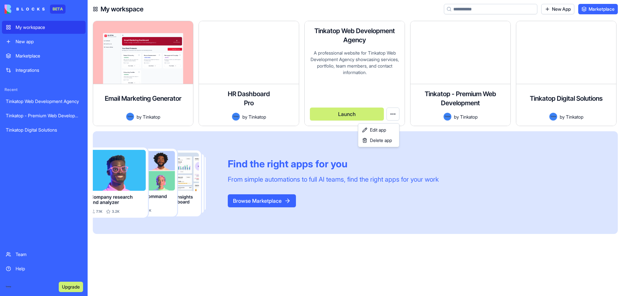
click at [394, 114] on html "BETA My workspace New app Marketplace Integrations Recent Tinkatop Web Developm…" at bounding box center [311, 148] width 623 height 296
click at [401, 249] on html "BETA My workspace New app Marketplace Integrations Recent Tinkatop Web Developm…" at bounding box center [311, 148] width 623 height 296
click at [350, 44] on h4 "Tinkatop Web Development Agency" at bounding box center [355, 35] width 90 height 18
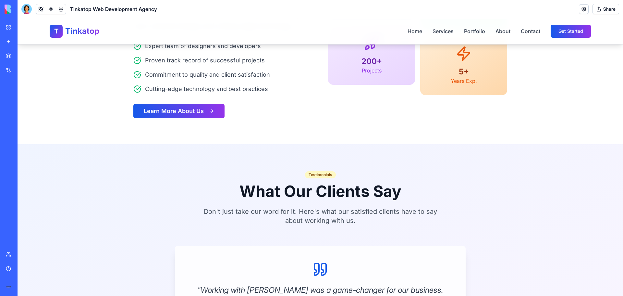
scroll to position [487, 0]
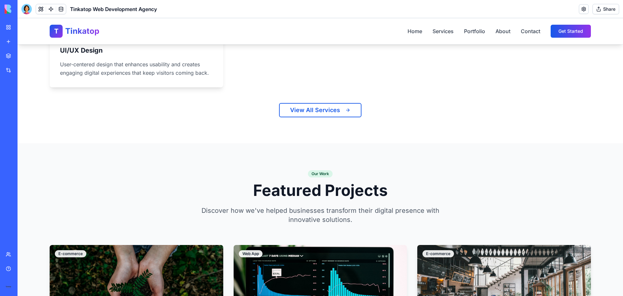
click at [24, 28] on div "My workspace" at bounding box center [20, 27] width 8 height 6
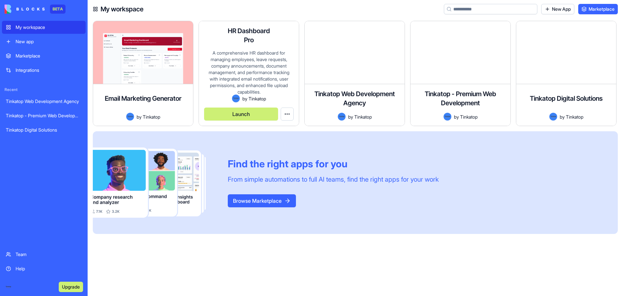
click at [245, 72] on div "A comprehensive HR dashboard for managing employees, leave requests, company an…" at bounding box center [249, 72] width 90 height 45
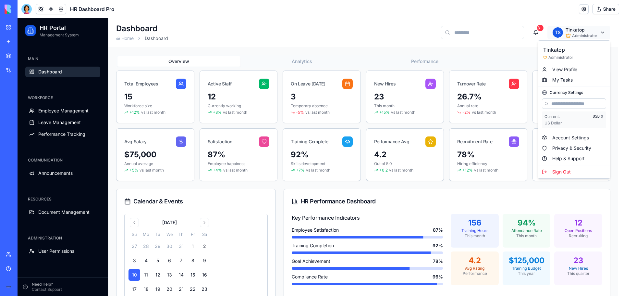
click at [600, 30] on html "HR Portal Management System MAIN Dashboard WORKFORCE Employee Management Leave …" at bounding box center [321, 208] width 606 height 381
click at [395, 34] on html "HR Portal Management System MAIN Dashboard WORKFORCE Employee Management Leave …" at bounding box center [321, 208] width 606 height 381
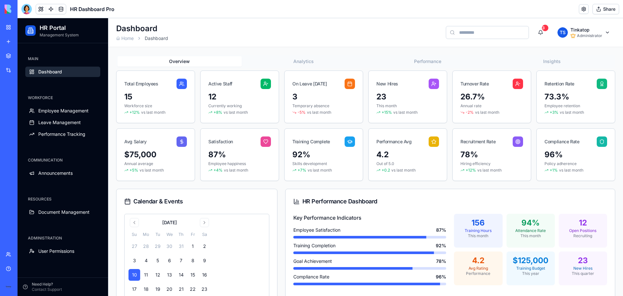
click at [295, 60] on button "Analytics" at bounding box center [304, 61] width 124 height 10
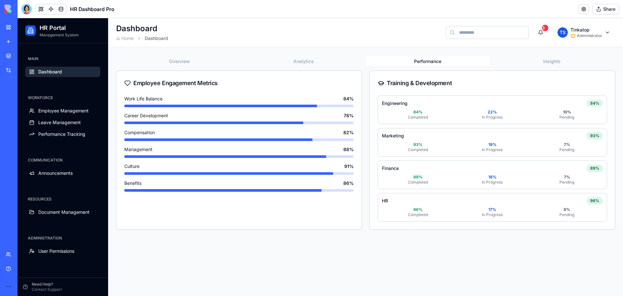
click at [398, 58] on button "Performance" at bounding box center [428, 61] width 124 height 10
click at [56, 110] on span "Employee Management" at bounding box center [63, 110] width 50 height 6
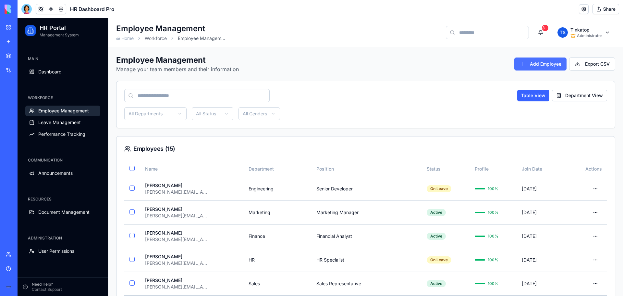
click at [533, 61] on button "Add Employee" at bounding box center [541, 63] width 52 height 13
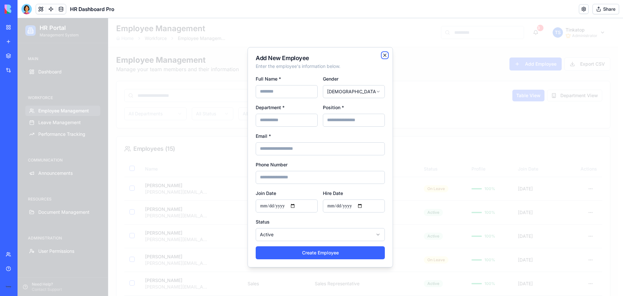
click at [383, 55] on icon "button" at bounding box center [384, 55] width 5 height 5
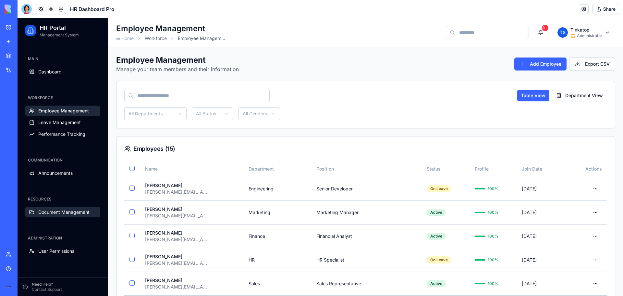
click at [59, 210] on span "Document Management" at bounding box center [63, 212] width 51 height 6
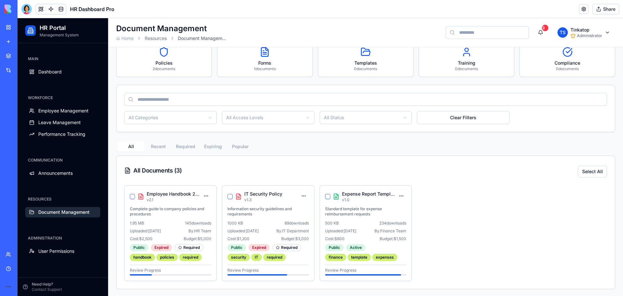
scroll to position [41, 0]
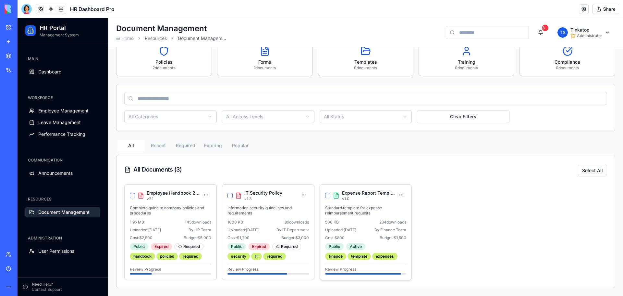
click at [335, 217] on div "Expense Report Template v 1.0 Standard template for expense reimbursement reque…" at bounding box center [366, 231] width 92 height 95
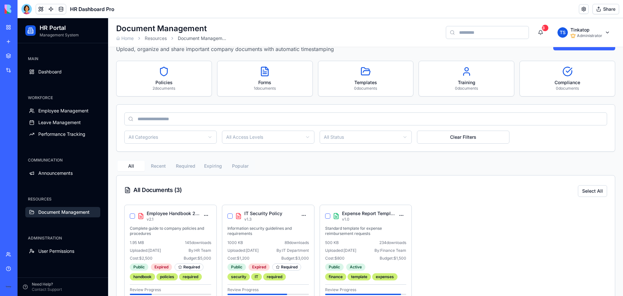
scroll to position [0, 0]
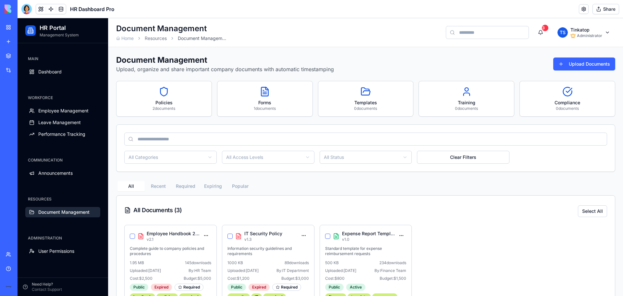
click at [184, 156] on html "HR Portal Management System MAIN Dashboard WORKFORCE Employee Management Leave …" at bounding box center [321, 177] width 606 height 318
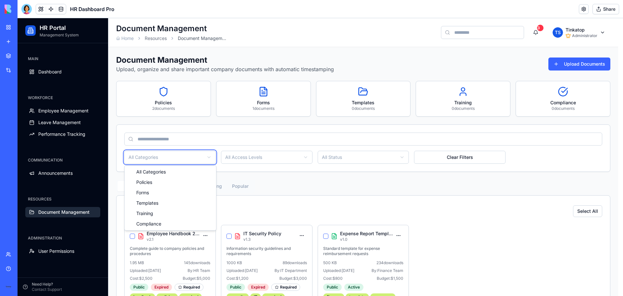
click at [184, 156] on html "HR Portal Management System MAIN Dashboard WORKFORCE Employee Management Leave …" at bounding box center [321, 177] width 606 height 318
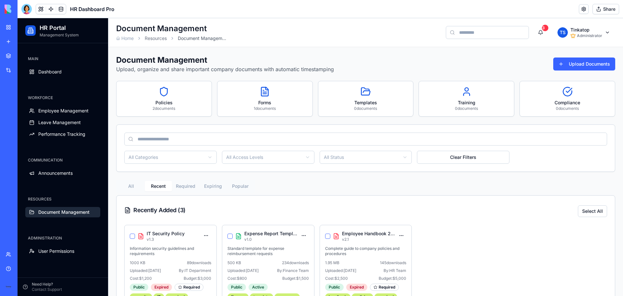
click at [165, 187] on button "Recent" at bounding box center [158, 186] width 27 height 10
click at [188, 187] on button "Required" at bounding box center [185, 186] width 27 height 10
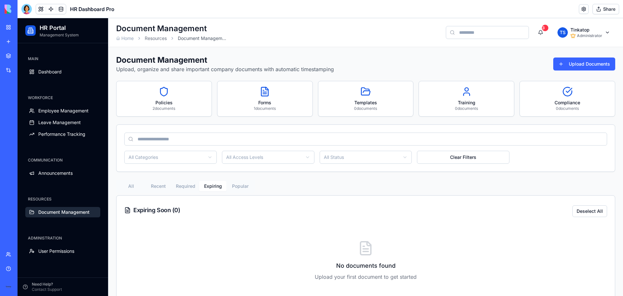
click at [204, 185] on button "Expiring" at bounding box center [212, 186] width 27 height 10
click at [232, 185] on button "Popular" at bounding box center [240, 186] width 27 height 10
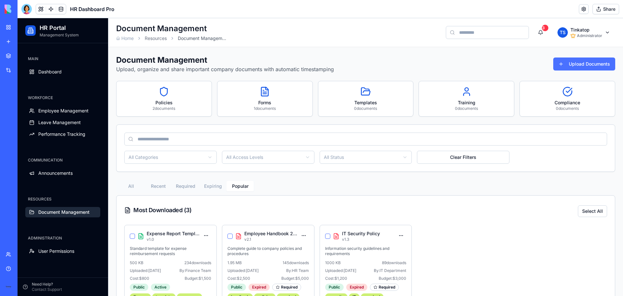
click at [569, 60] on button "Upload Documents" at bounding box center [585, 63] width 62 height 13
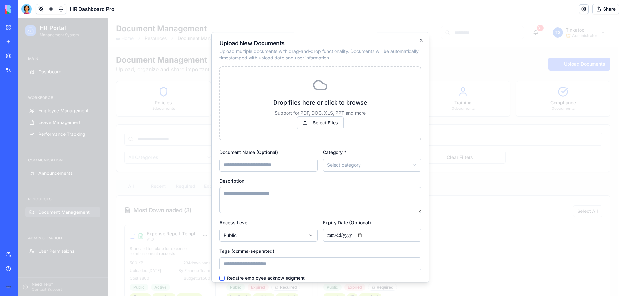
click at [477, 240] on div at bounding box center [321, 157] width 606 height 278
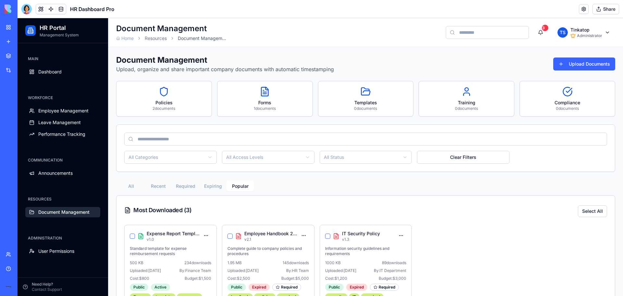
click at [24, 26] on div "My workspace" at bounding box center [20, 27] width 8 height 6
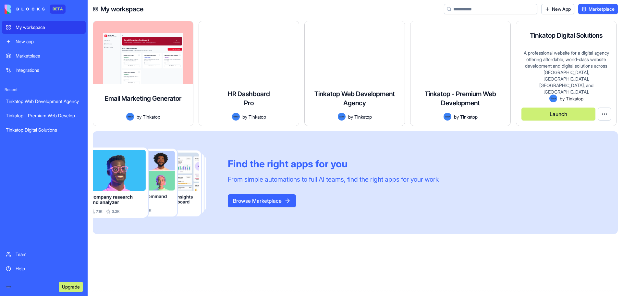
click at [555, 57] on div "A professional website for a digital agency offering affordable, world-class we…" at bounding box center [567, 72] width 90 height 45
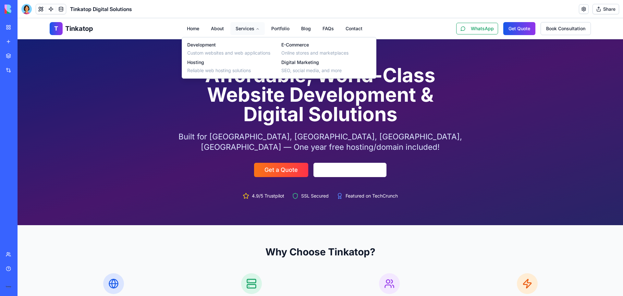
click at [251, 27] on button "Services" at bounding box center [248, 28] width 34 height 13
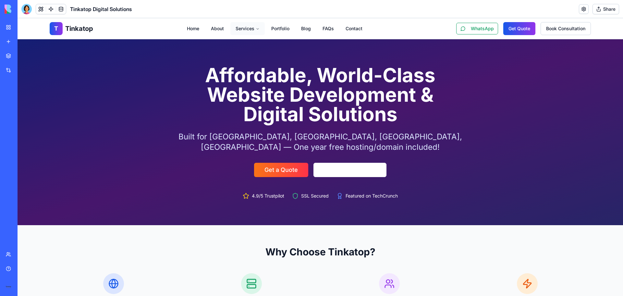
click at [251, 27] on button "Services" at bounding box center [248, 28] width 34 height 13
drag, startPoint x: 620, startPoint y: 268, endPoint x: 518, endPoint y: 37, distance: 252.8
click at [218, 28] on link "About" at bounding box center [217, 28] width 23 height 13
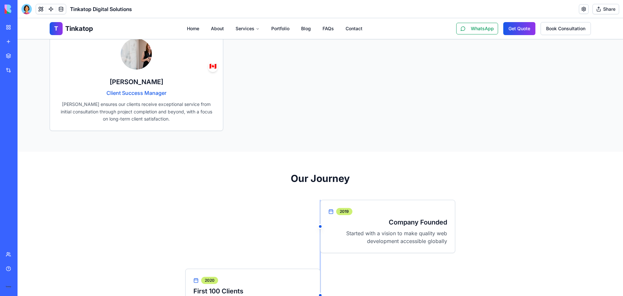
scroll to position [552, 0]
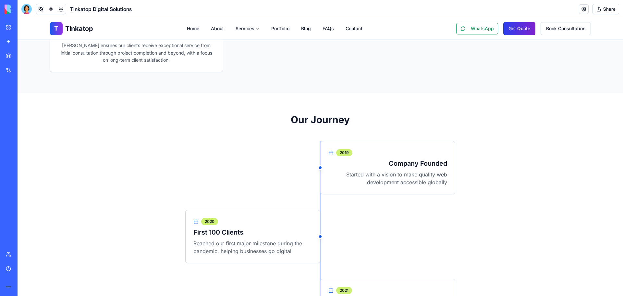
click at [526, 29] on button "Get Quote" at bounding box center [520, 28] width 32 height 13
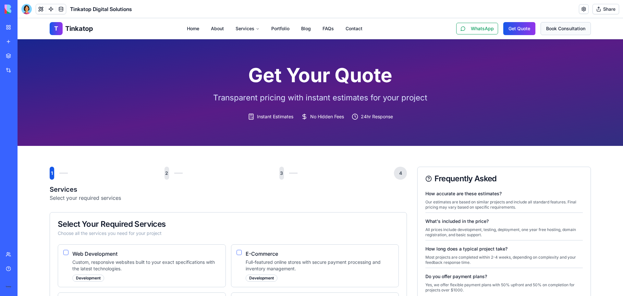
click at [566, 30] on button "Book Consultation" at bounding box center [566, 28] width 50 height 13
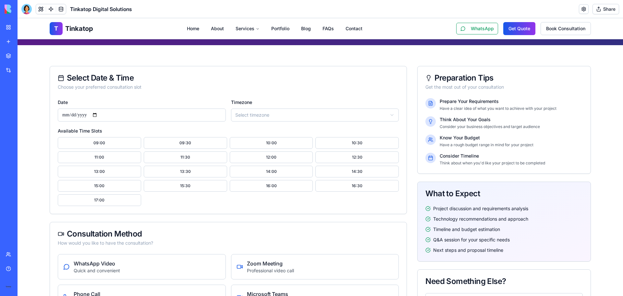
scroll to position [131, 0]
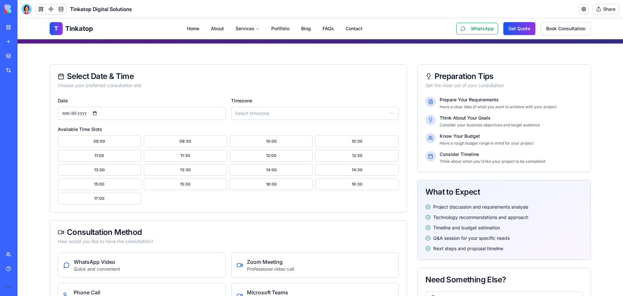
click at [144, 113] on input "Date" at bounding box center [142, 113] width 168 height 13
click at [314, 109] on html "**********" at bounding box center [321, 270] width 606 height 766
click at [162, 113] on input "Date" at bounding box center [142, 113] width 168 height 13
click at [97, 113] on input "Date" at bounding box center [142, 113] width 168 height 13
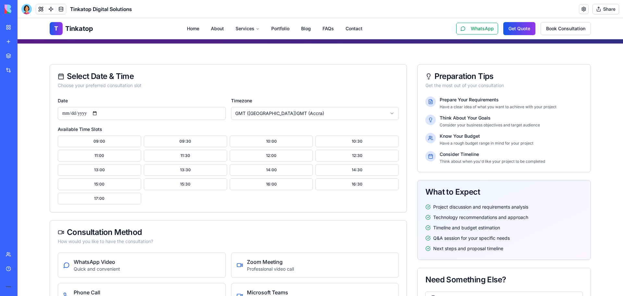
type input "**********"
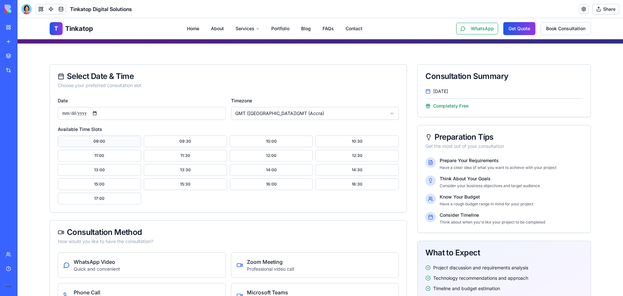
click at [103, 137] on button "09:00" at bounding box center [99, 141] width 83 height 12
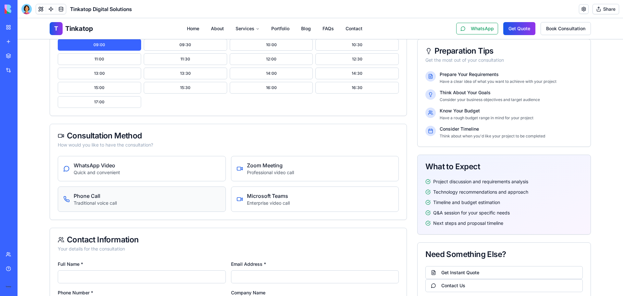
scroll to position [228, 0]
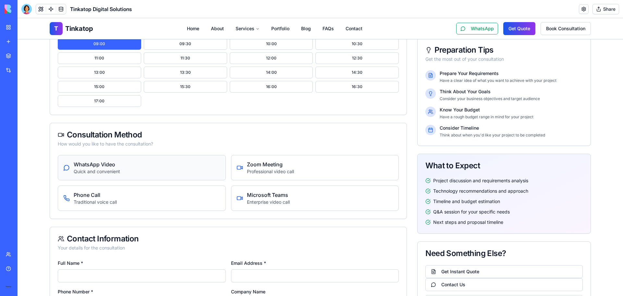
click at [155, 169] on div "WhatsApp Video Quick and convenient" at bounding box center [141, 167] width 157 height 14
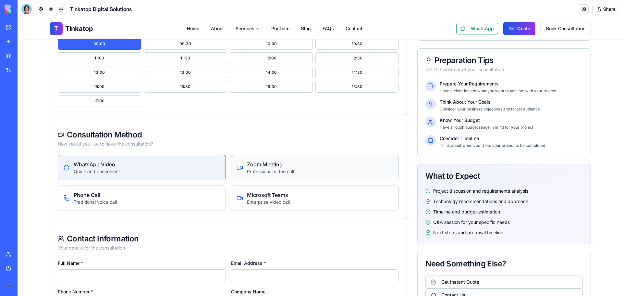
click at [269, 177] on div "Zoom Meeting Professional video call" at bounding box center [315, 167] width 168 height 25
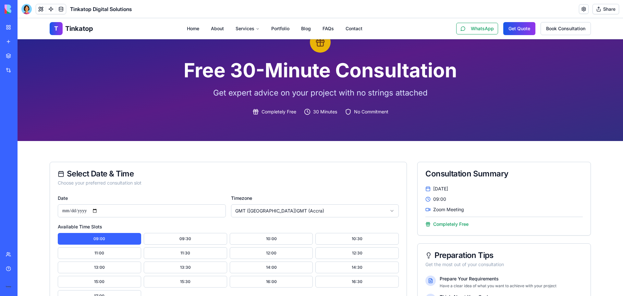
scroll to position [0, 0]
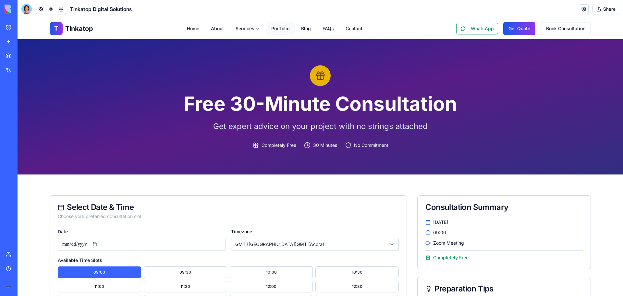
click at [277, 29] on link "Portfolio" at bounding box center [280, 28] width 29 height 13
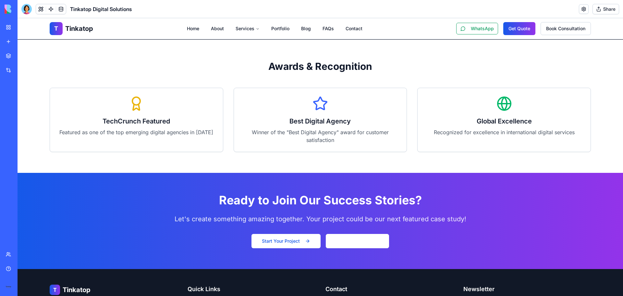
scroll to position [788, 0]
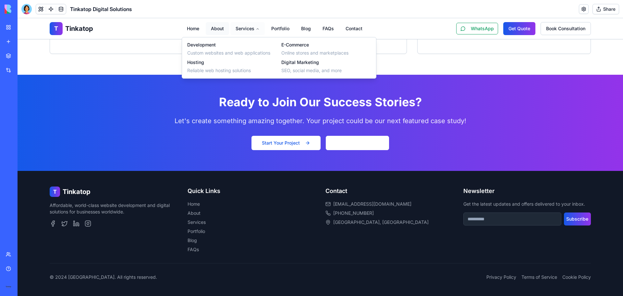
click at [222, 30] on link "About" at bounding box center [217, 28] width 23 height 13
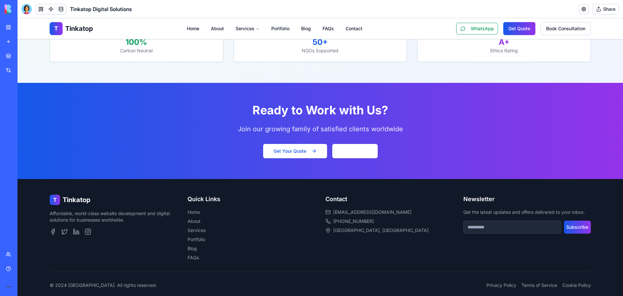
scroll to position [1538, 0]
click at [326, 27] on link "FAQs" at bounding box center [329, 28] width 22 height 13
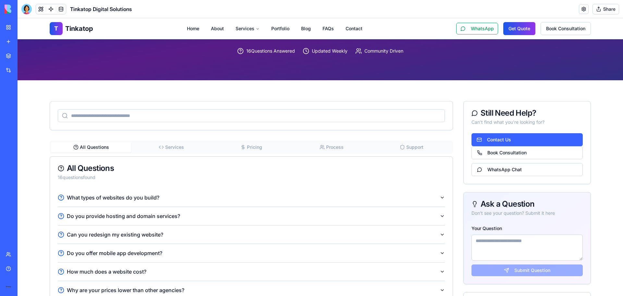
scroll to position [65, 0]
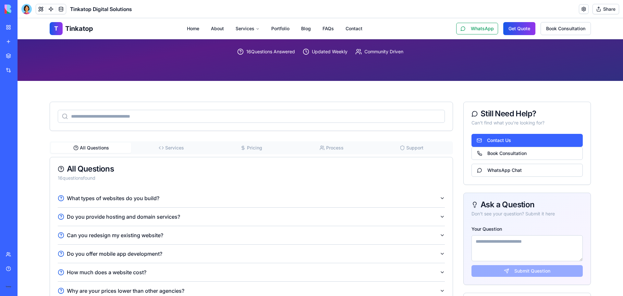
click at [167, 145] on span "Services" at bounding box center [174, 147] width 19 height 6
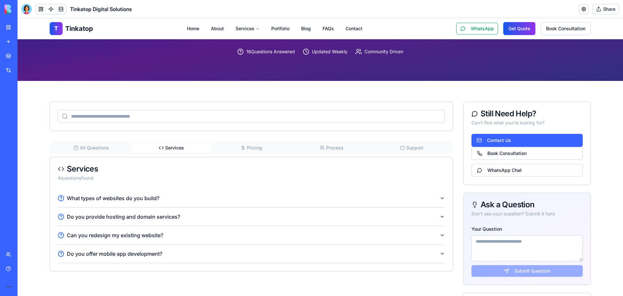
click at [251, 149] on span "Pricing" at bounding box center [254, 147] width 15 height 6
click at [337, 142] on div "All Questions Services Pricing Process Support" at bounding box center [252, 147] width 404 height 13
click at [336, 149] on span "Process" at bounding box center [335, 147] width 18 height 6
click at [395, 148] on button "Support" at bounding box center [412, 148] width 80 height 10
click at [489, 172] on button "WhatsApp Chat" at bounding box center [527, 170] width 111 height 13
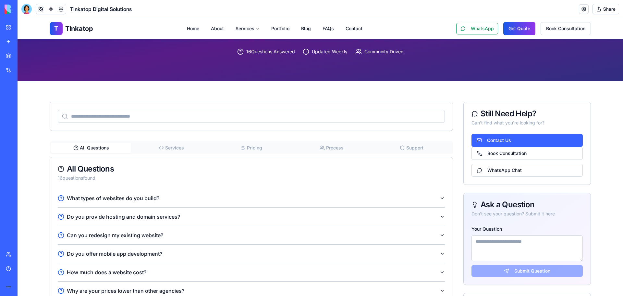
click at [91, 148] on span "All Questions" at bounding box center [94, 147] width 29 height 6
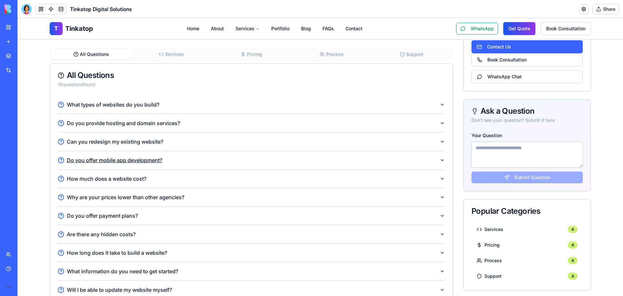
scroll to position [162, 0]
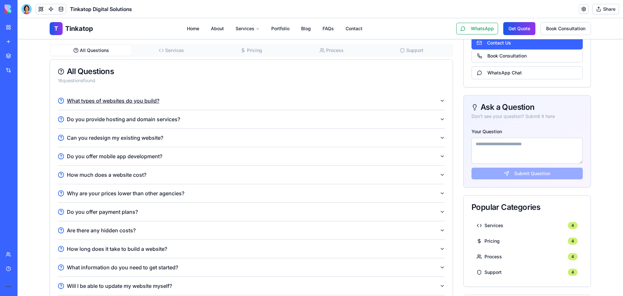
click at [429, 101] on button "What types of websites do you build?" at bounding box center [251, 101] width 387 height 18
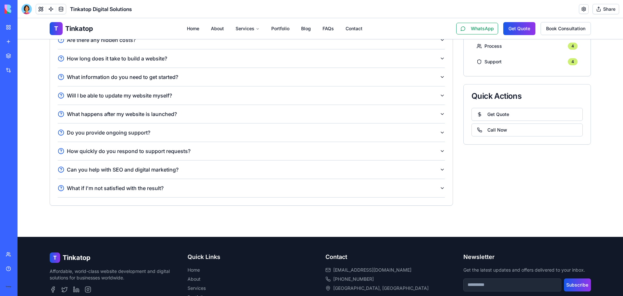
scroll to position [390, 0]
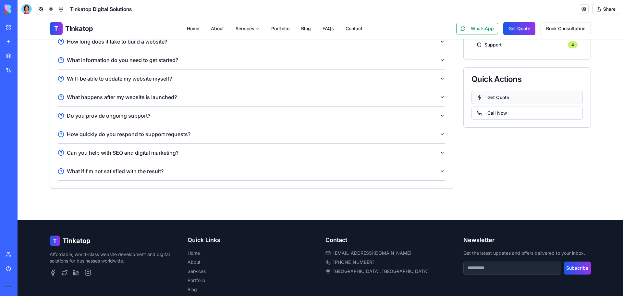
click at [492, 99] on button "Get Quote" at bounding box center [527, 97] width 111 height 13
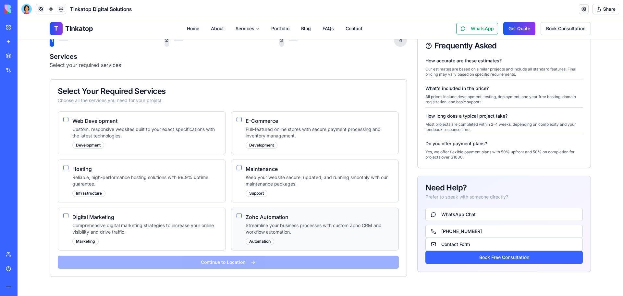
scroll to position [130, 0]
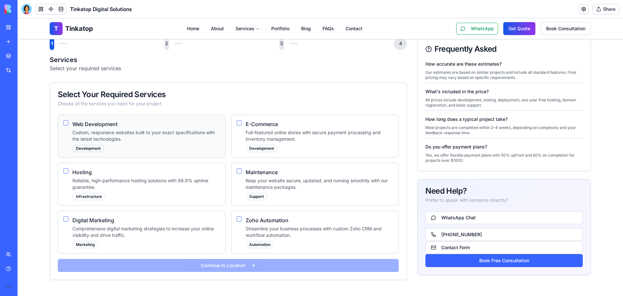
click at [63, 123] on button "Web Development" at bounding box center [65, 122] width 5 height 5
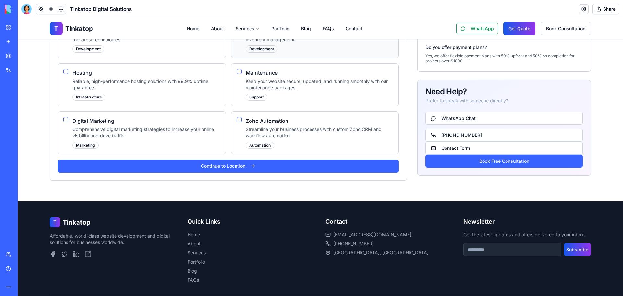
scroll to position [259, 0]
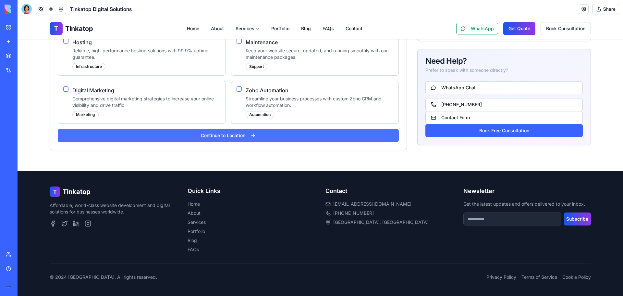
click at [281, 134] on button "Continue to Location" at bounding box center [228, 135] width 341 height 13
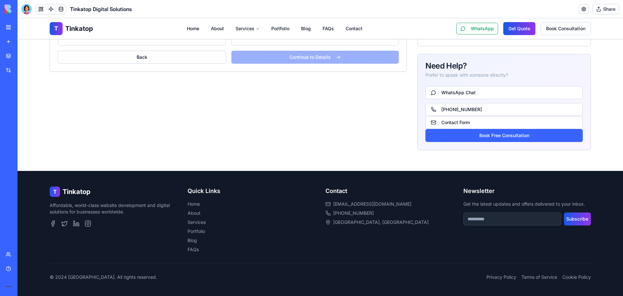
scroll to position [60, 0]
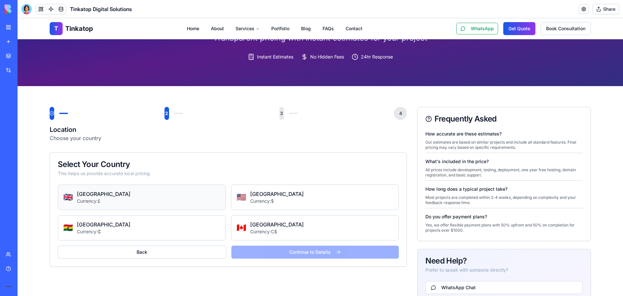
click at [109, 194] on h3 "United Kingdom" at bounding box center [104, 194] width 54 height 8
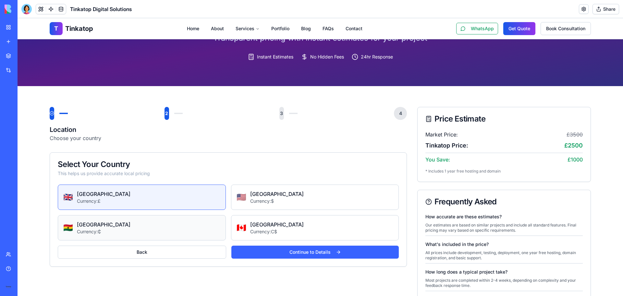
click at [138, 221] on div "🇬🇭 Ghana Currency: ₵" at bounding box center [141, 227] width 157 height 14
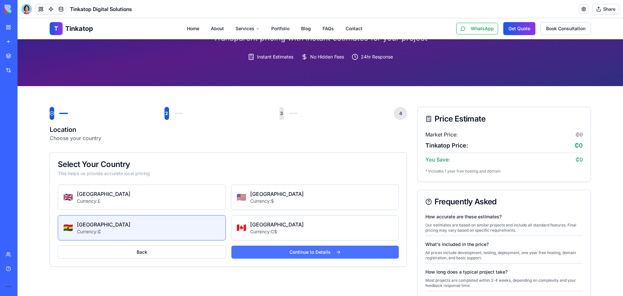
click at [319, 255] on button "Continue to Details" at bounding box center [315, 251] width 168 height 13
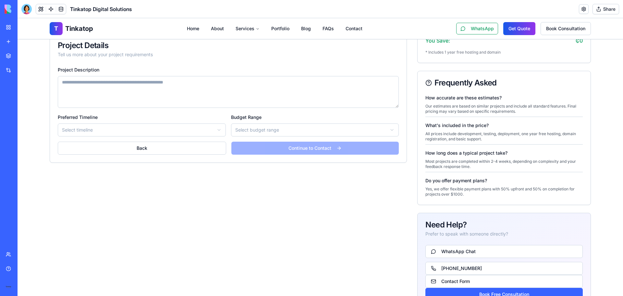
scroll to position [92, 0]
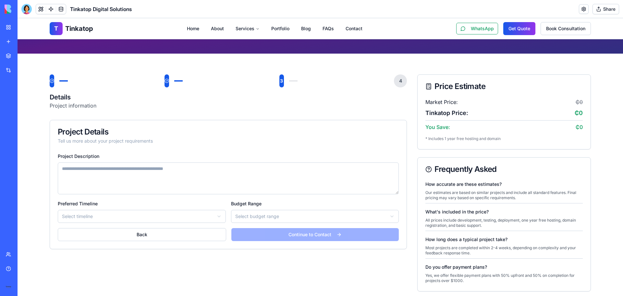
click at [101, 219] on html "**********" at bounding box center [321, 233] width 606 height 615
click at [122, 171] on textarea "Project Description" at bounding box center [228, 178] width 341 height 32
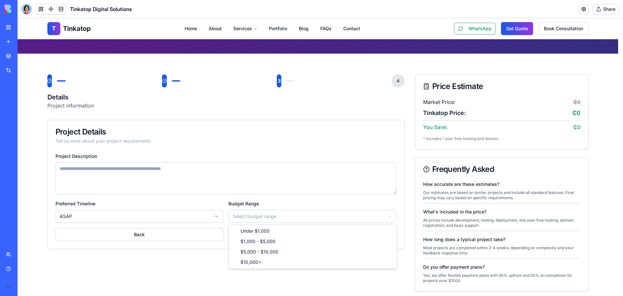
click at [254, 217] on html "**********" at bounding box center [321, 233] width 606 height 615
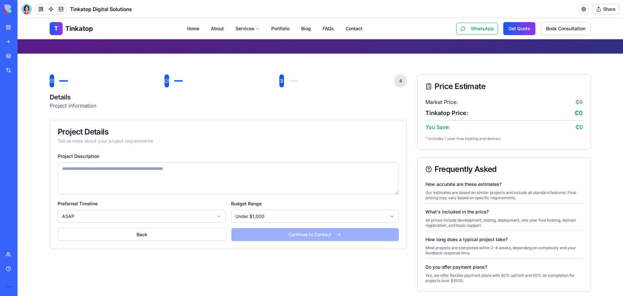
click at [203, 181] on textarea "Project Description" at bounding box center [228, 178] width 341 height 32
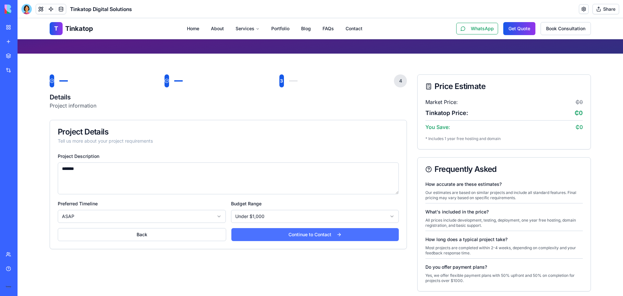
type textarea "*******"
click at [342, 236] on button "Continue to Contact" at bounding box center [315, 234] width 168 height 13
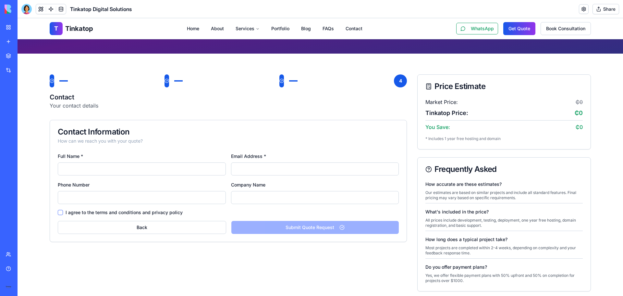
click at [119, 214] on label "I agree to the terms and conditions and privacy policy" at bounding box center [124, 212] width 117 height 6
click at [63, 214] on button "I agree to the terms and conditions and privacy policy" at bounding box center [60, 212] width 5 height 5
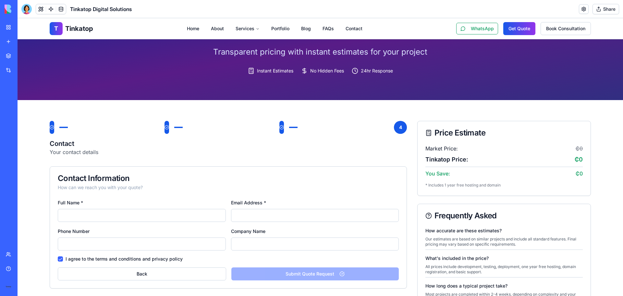
scroll to position [0, 0]
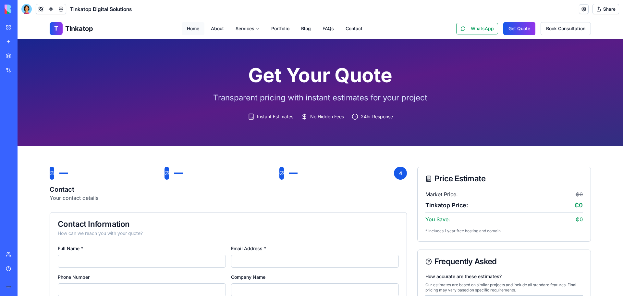
click at [187, 26] on link "Home" at bounding box center [193, 28] width 23 height 13
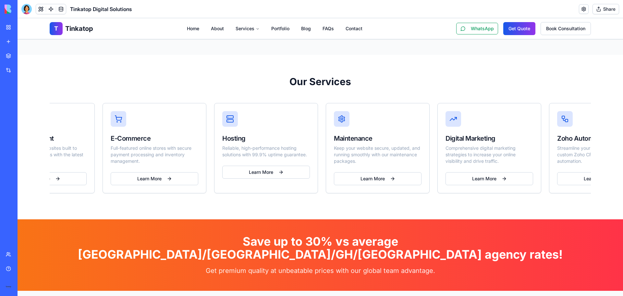
scroll to position [0, 121]
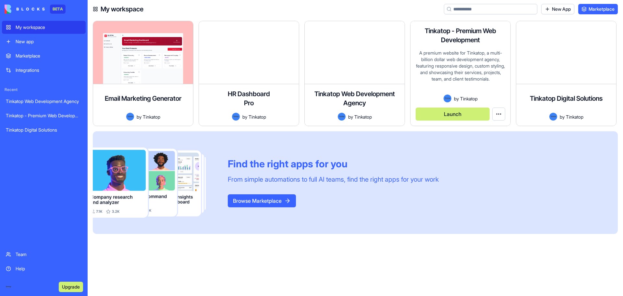
click at [485, 52] on div "A premium website for Tinkatop, a multi-billion dollar web development agency, …" at bounding box center [461, 72] width 90 height 45
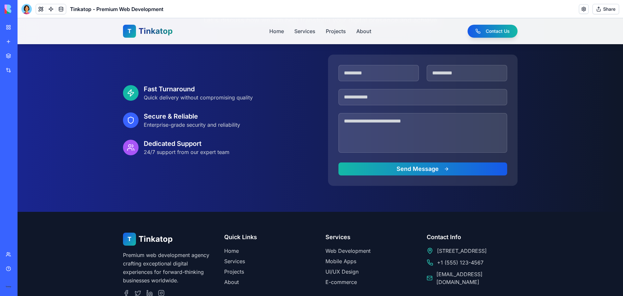
scroll to position [1355, 0]
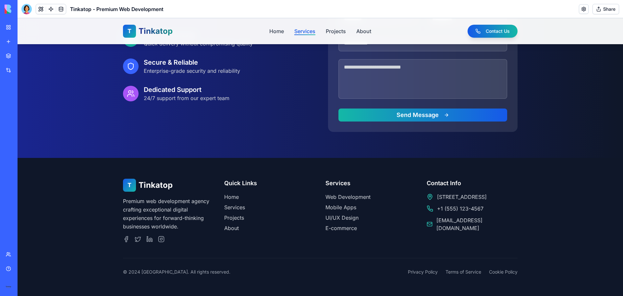
click at [310, 30] on link "Services" at bounding box center [304, 31] width 21 height 8
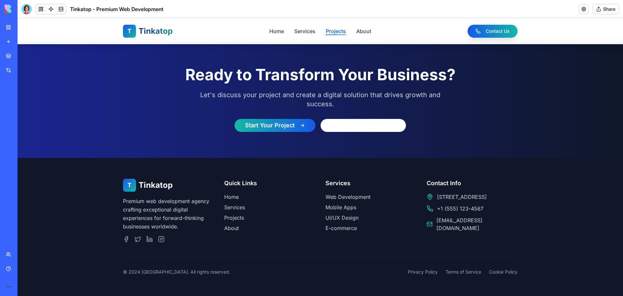
click at [331, 30] on link "Projects" at bounding box center [336, 31] width 20 height 8
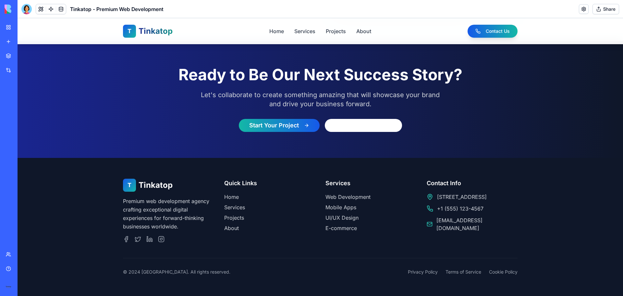
scroll to position [895, 0]
click at [359, 31] on link "About" at bounding box center [363, 31] width 15 height 8
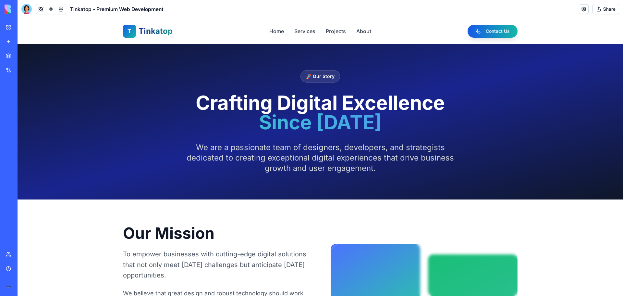
scroll to position [895, 0]
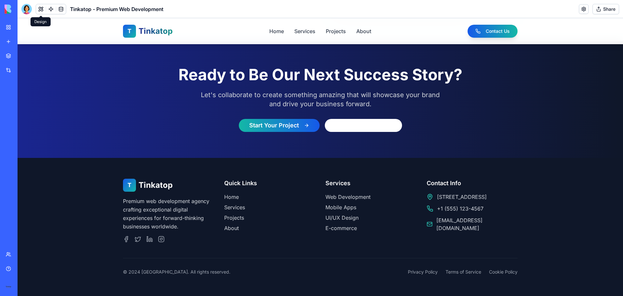
click at [40, 10] on button at bounding box center [41, 9] width 10 height 10
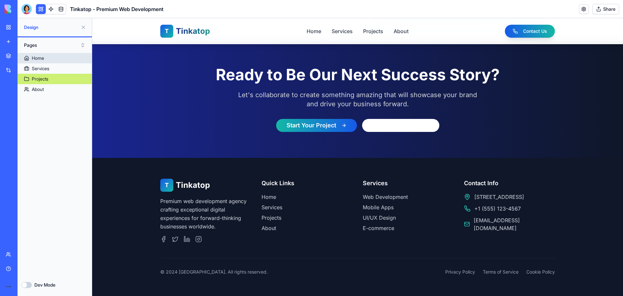
click at [47, 59] on link "Home" at bounding box center [55, 58] width 74 height 10
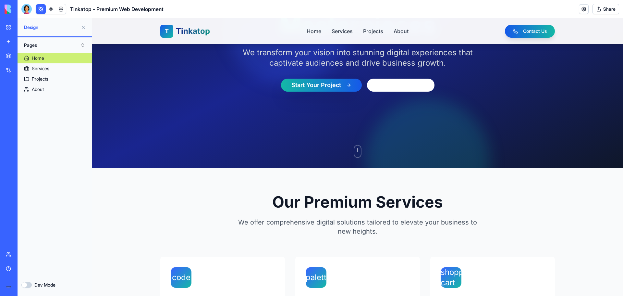
scroll to position [130, 0]
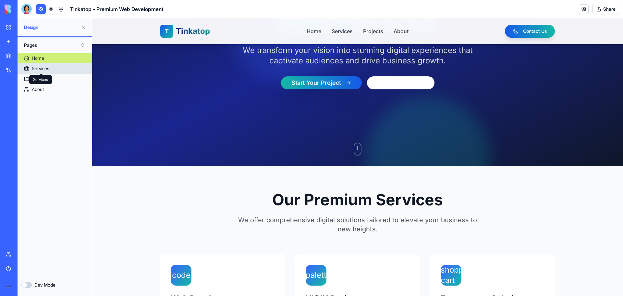
click at [44, 69] on div "Services" at bounding box center [41, 68] width 18 height 6
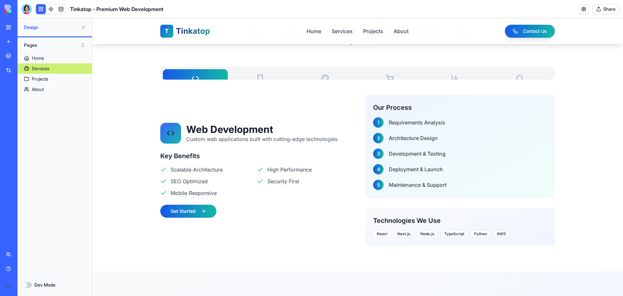
scroll to position [552, 0]
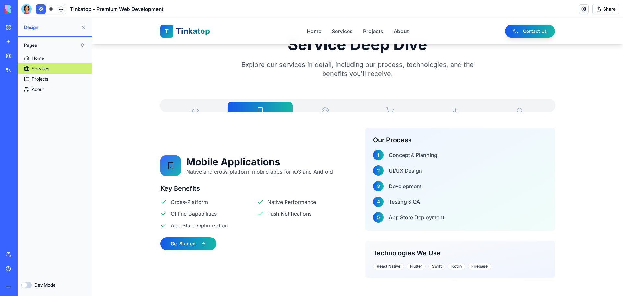
click at [256, 111] on icon "button" at bounding box center [260, 111] width 8 height 8
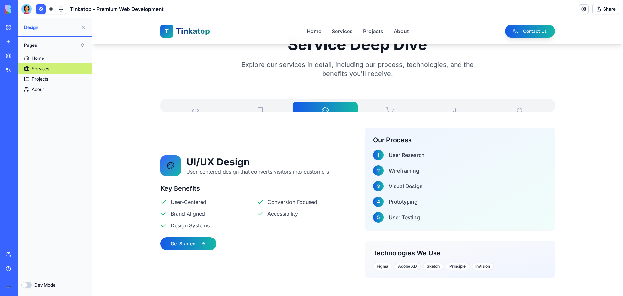
click at [321, 109] on icon "button" at bounding box center [325, 111] width 8 height 8
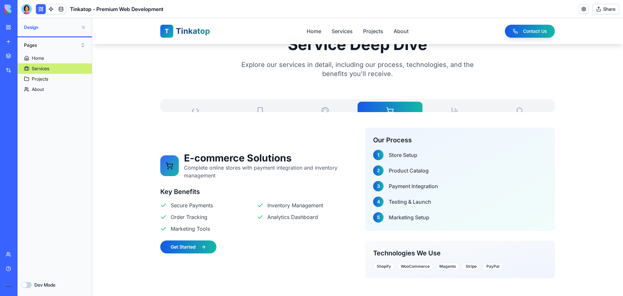
click at [380, 106] on button "E-commerce Solutions" at bounding box center [390, 115] width 65 height 26
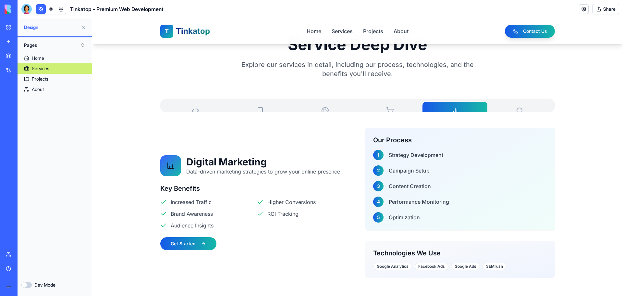
drag, startPoint x: 439, startPoint y: 104, endPoint x: 466, endPoint y: 106, distance: 27.0
click at [439, 104] on button "Digital Marketing" at bounding box center [455, 115] width 65 height 26
drag, startPoint x: 485, startPoint y: 106, endPoint x: 489, endPoint y: 106, distance: 3.9
click at [488, 106] on button "SEO Optimization" at bounding box center [520, 115] width 65 height 26
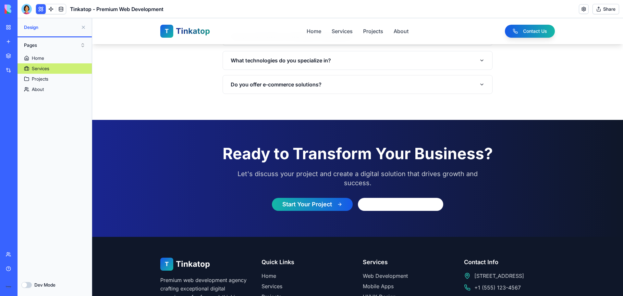
scroll to position [1248, 0]
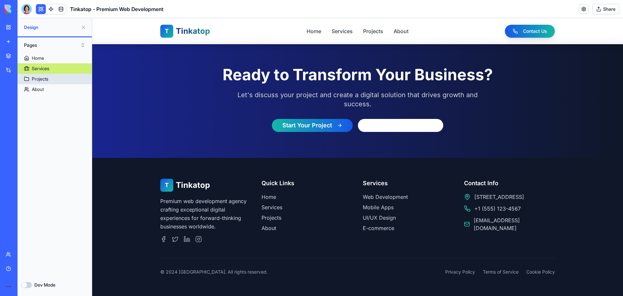
click at [56, 79] on link "Projects" at bounding box center [55, 79] width 74 height 10
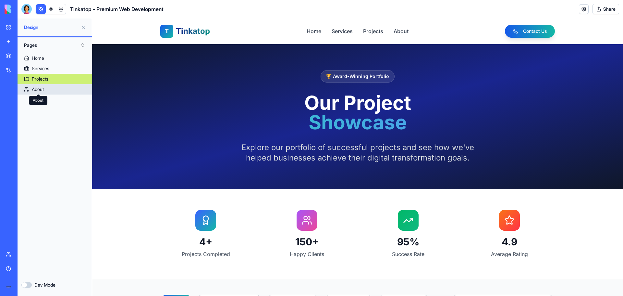
click at [38, 86] on div "About" at bounding box center [38, 89] width 12 height 6
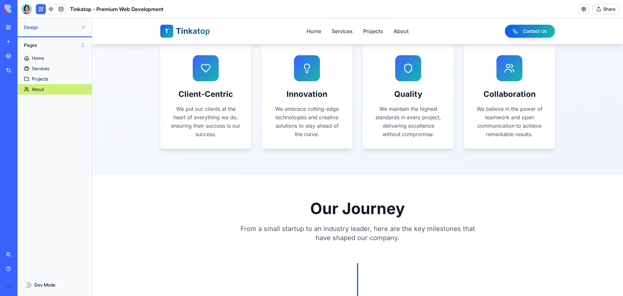
scroll to position [455, 0]
click at [609, 9] on button "Share" at bounding box center [606, 9] width 27 height 10
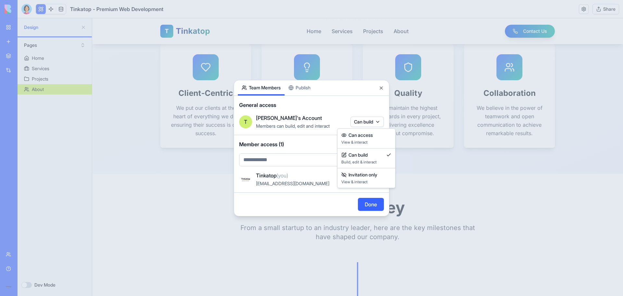
click at [358, 122] on body "BETA My workspace New app Marketplace Integrations Recent Tinkatop Web Developm…" at bounding box center [311, 148] width 623 height 296
click at [358, 122] on div at bounding box center [311, 148] width 623 height 296
click at [371, 178] on button "Can build" at bounding box center [367, 179] width 33 height 10
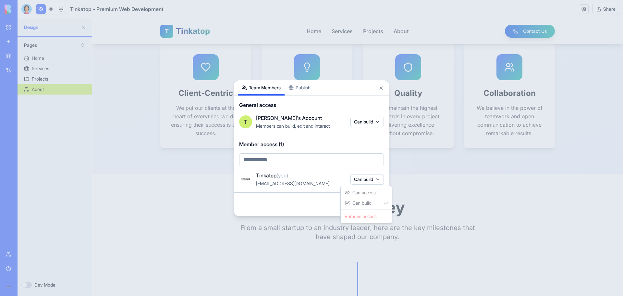
click at [371, 178] on div at bounding box center [311, 148] width 623 height 296
click at [371, 178] on button "Can build" at bounding box center [367, 179] width 33 height 10
click at [371, 178] on div at bounding box center [311, 148] width 623 height 296
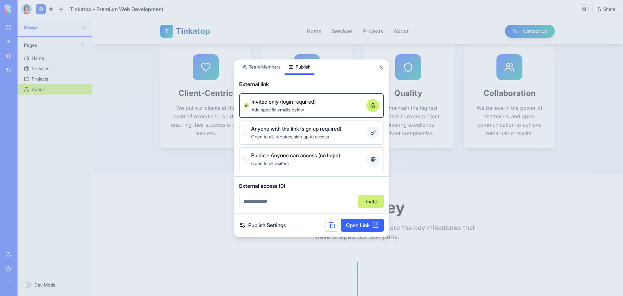
click at [312, 88] on div "Share App Team Members Publish External link Invited only (login required) Add …" at bounding box center [312, 148] width 156 height 178
click at [312, 163] on div "Open to all visitors" at bounding box center [307, 163] width 113 height 8
click at [249, 162] on button "Public - Anyone can access (no login) Open to all visitors" at bounding box center [246, 158] width 5 height 5
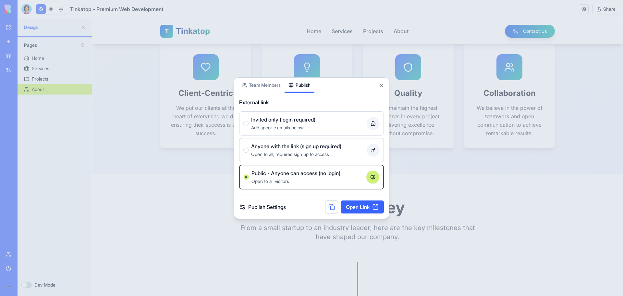
click at [252, 208] on link "Publish Settings" at bounding box center [262, 207] width 47 height 8
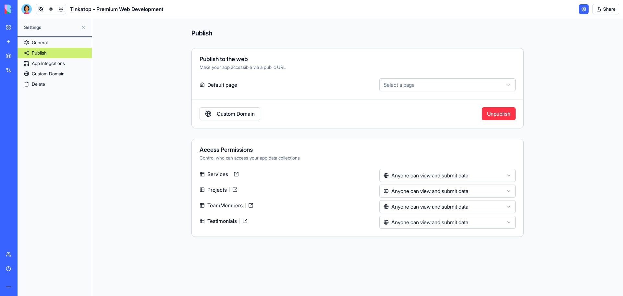
click at [246, 111] on link "Custom Domain" at bounding box center [230, 113] width 61 height 13
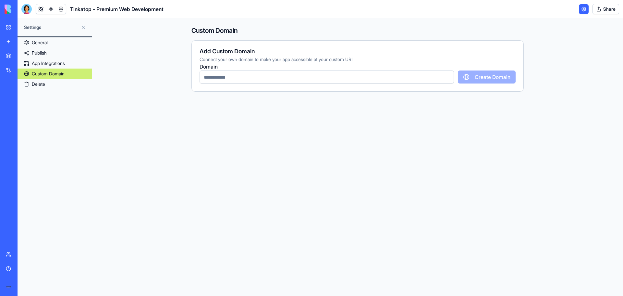
click at [415, 79] on input "text" at bounding box center [327, 76] width 255 height 13
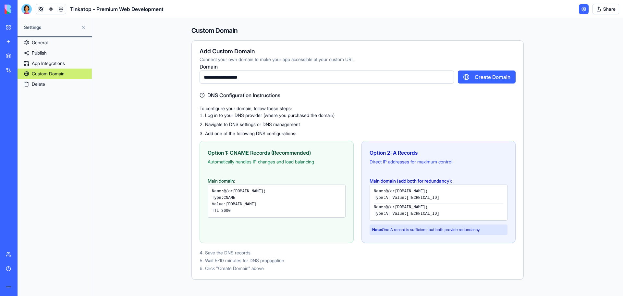
type input "**********"
click at [476, 78] on button "Create Domain" at bounding box center [487, 76] width 58 height 13
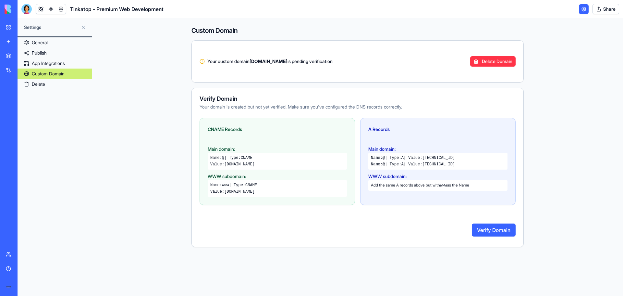
click at [38, 60] on link "App Integrations" at bounding box center [55, 63] width 74 height 10
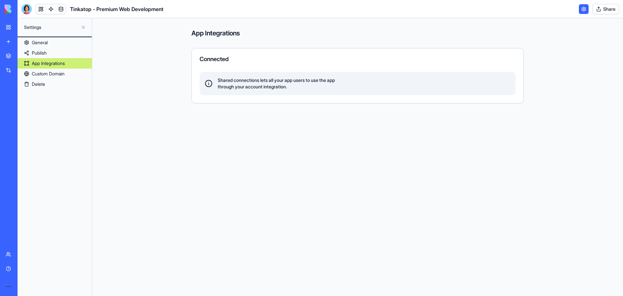
click at [24, 129] on div "Tinkatop Digital Solutions" at bounding box center [15, 130] width 18 height 6
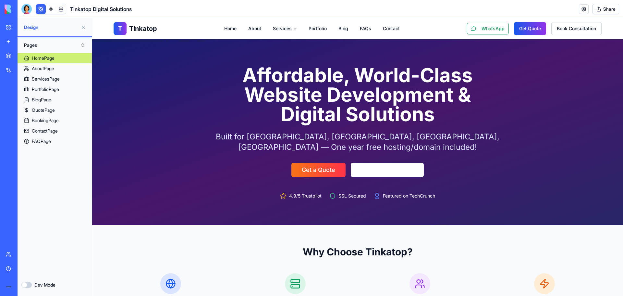
click at [31, 284] on div "Dev Mode" at bounding box center [54, 284] width 67 height 6
click at [29, 285] on button "Dev Mode" at bounding box center [26, 285] width 10 height 6
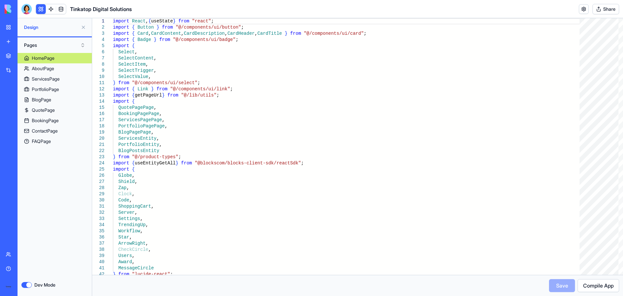
click at [29, 285] on button "Dev Mode" at bounding box center [26, 285] width 10 height 6
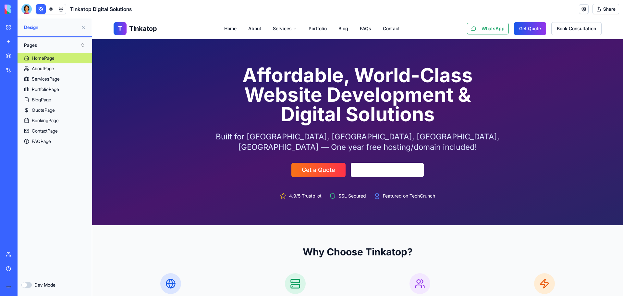
click at [29, 285] on button "Dev Mode" at bounding box center [26, 285] width 10 height 6
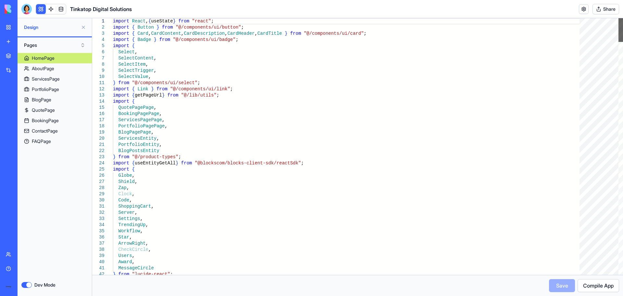
click at [622, 19] on div at bounding box center [621, 30] width 5 height 24
click at [27, 286] on button "Dev Mode" at bounding box center [26, 285] width 10 height 6
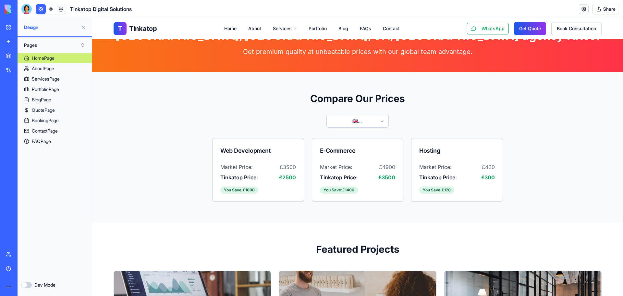
scroll to position [519, 0]
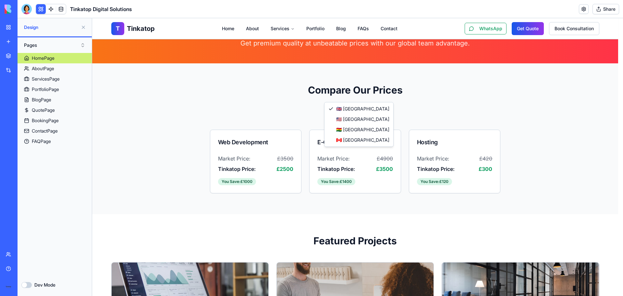
click at [366, 90] on html "T Tinkatop Home About Services Portfolio Blog FAQs Contact WhatsApp Get Quote B…" at bounding box center [357, 226] width 531 height 1455
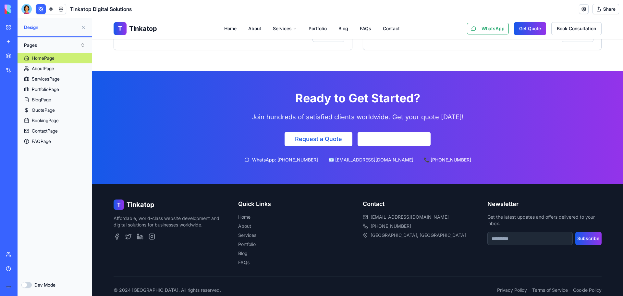
scroll to position [1167, 0]
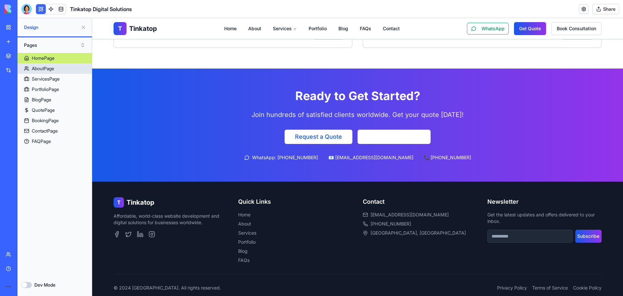
click at [34, 67] on div "AboutPage" at bounding box center [43, 68] width 22 height 6
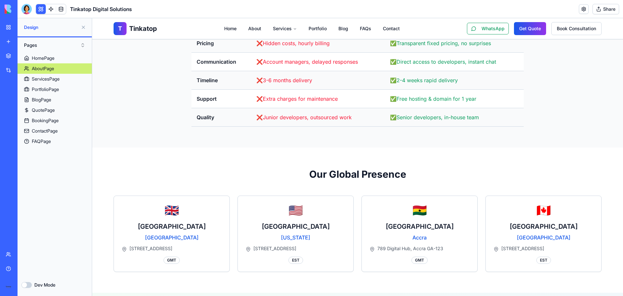
click at [24, 28] on div "My workspace" at bounding box center [20, 27] width 8 height 6
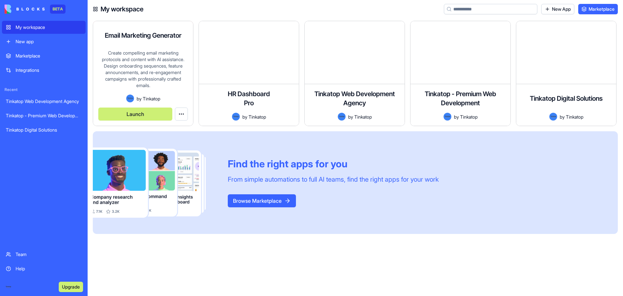
click at [140, 70] on div "Create compelling email marketing protocols and content with AI assistance. Des…" at bounding box center [143, 72] width 90 height 45
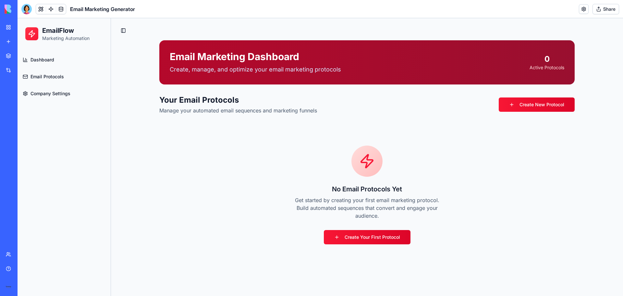
click at [44, 58] on span "Dashboard" at bounding box center [43, 59] width 24 height 6
click at [42, 75] on span "Email Protocols" at bounding box center [47, 76] width 33 height 6
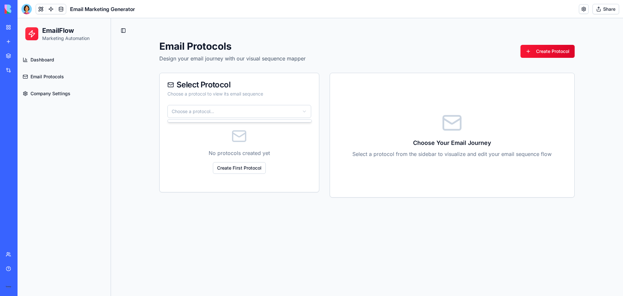
click at [219, 115] on html "EmailFlow Marketing Automation Dashboard Email Protocols Company Settings Toggl…" at bounding box center [321, 157] width 606 height 278
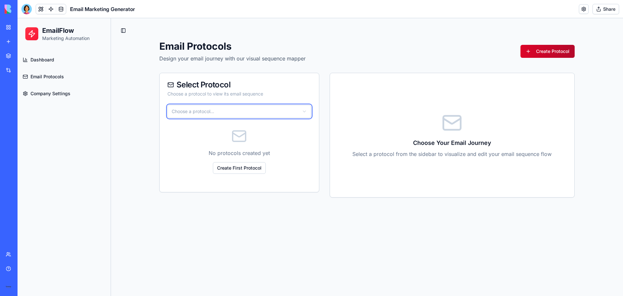
click at [529, 53] on html "EmailFlow Marketing Automation Dashboard Email Protocols Company Settings Toggl…" at bounding box center [321, 157] width 606 height 278
click at [529, 54] on link "Create Protocol" at bounding box center [548, 51] width 54 height 13
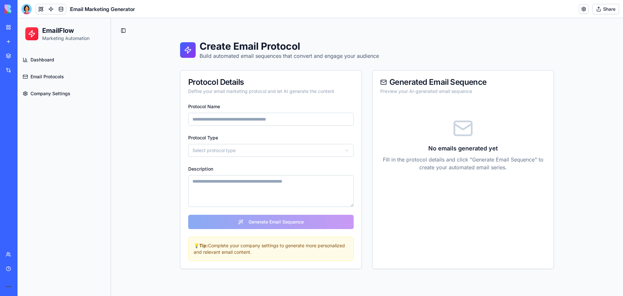
click at [278, 145] on html "EmailFlow Marketing Automation Dashboard Email Protocols Company Settings Toggl…" at bounding box center [321, 157] width 606 height 278
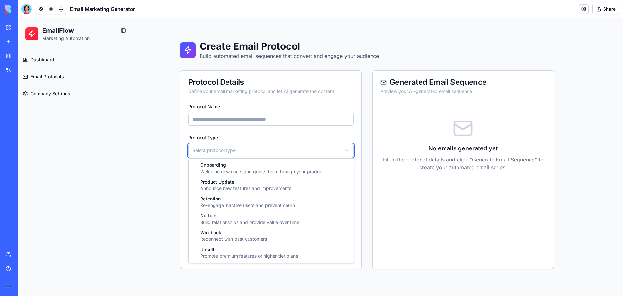
click at [278, 145] on html "EmailFlow Marketing Automation Dashboard Email Protocols Company Settings Toggl…" at bounding box center [321, 157] width 606 height 278
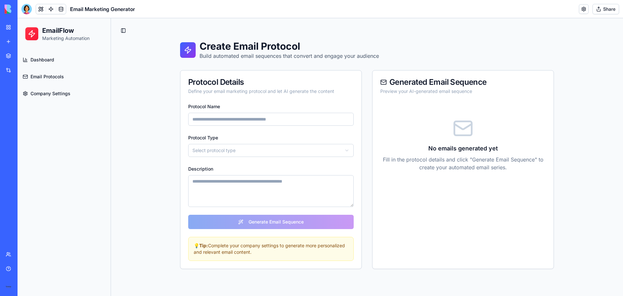
click at [31, 89] on link "Company Settings" at bounding box center [64, 94] width 88 height 16
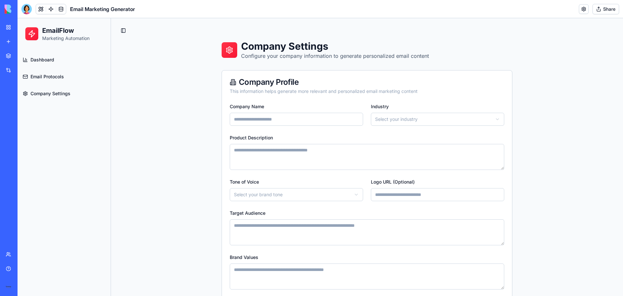
click at [453, 122] on html "**********" at bounding box center [321, 176] width 606 height 317
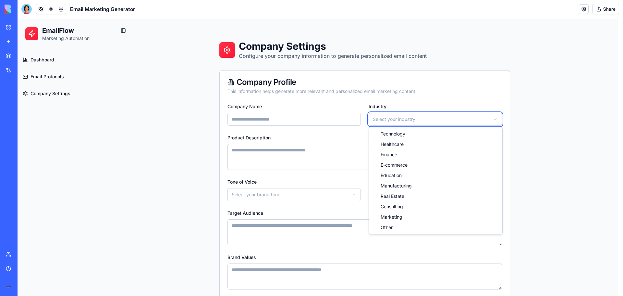
click at [453, 122] on html "**********" at bounding box center [321, 176] width 606 height 317
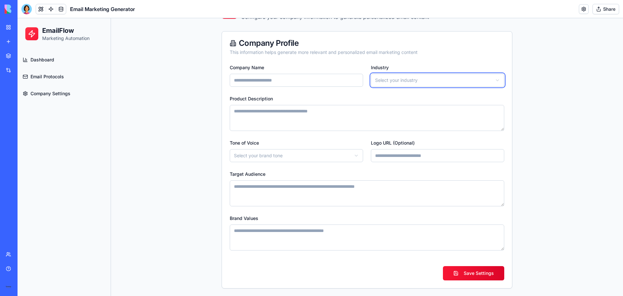
scroll to position [39, 0]
click at [46, 76] on span "Email Protocols" at bounding box center [47, 76] width 33 height 6
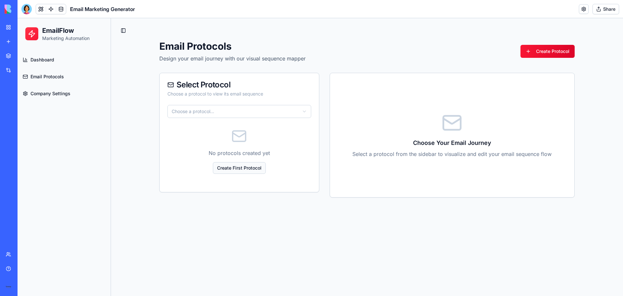
click at [260, 171] on link "Create First Protocol" at bounding box center [239, 168] width 53 height 12
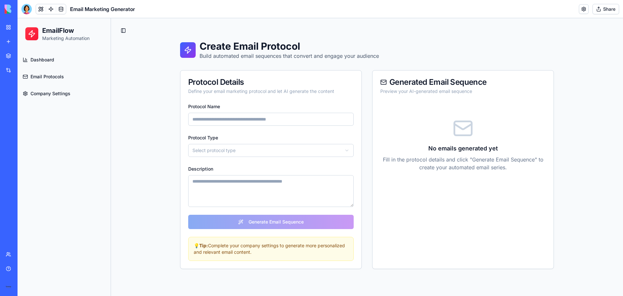
click at [247, 120] on input "Protocol Name" at bounding box center [271, 119] width 166 height 13
type input "**********"
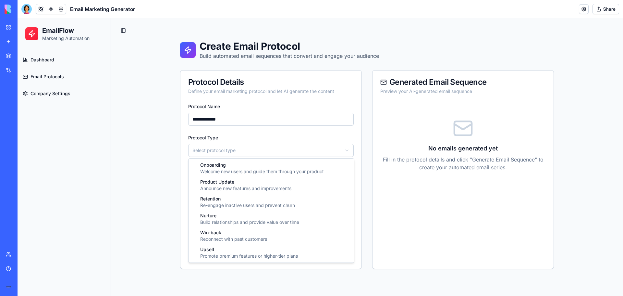
click at [234, 149] on html "**********" at bounding box center [321, 157] width 606 height 278
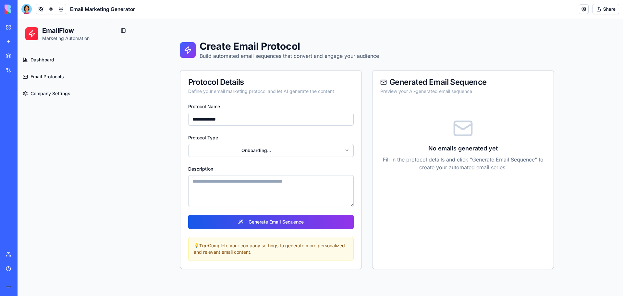
click at [230, 183] on textarea "Description" at bounding box center [271, 191] width 166 height 32
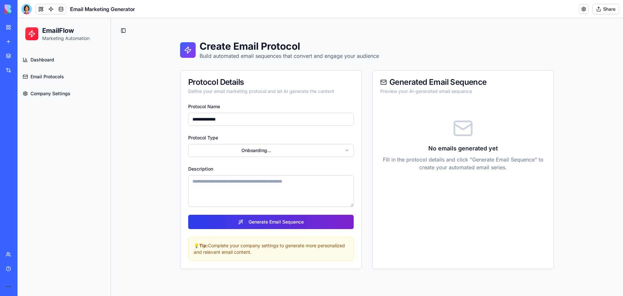
click at [235, 216] on button "Generate Email Sequence" at bounding box center [271, 222] width 166 height 14
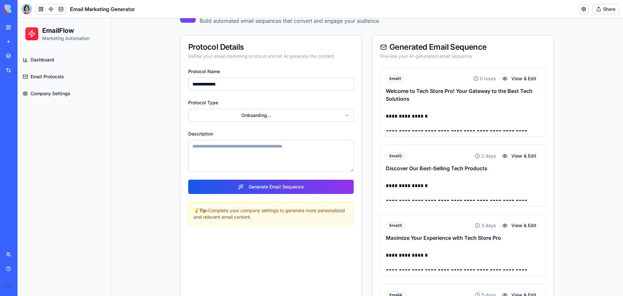
scroll to position [32, 0]
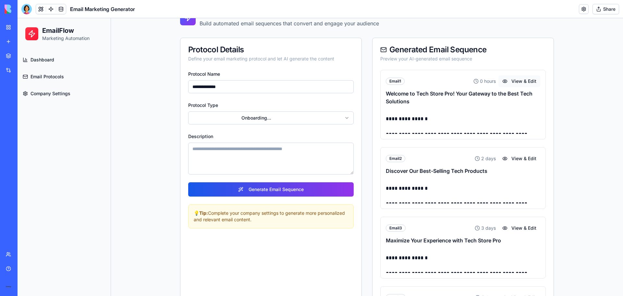
click at [525, 81] on button "View & Edit" at bounding box center [520, 81] width 42 height 12
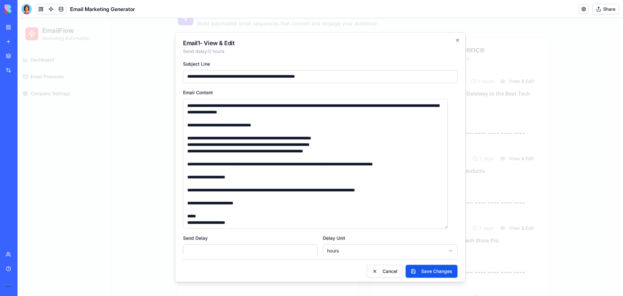
scroll to position [3, 0]
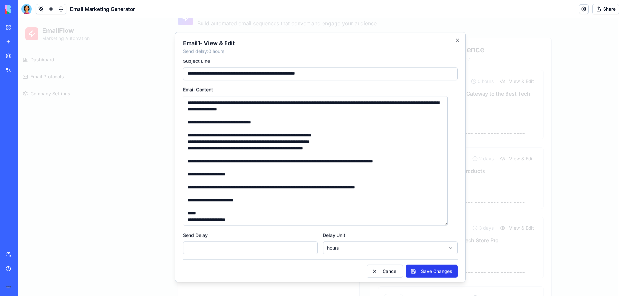
click at [422, 275] on button "Save Changes" at bounding box center [432, 271] width 52 height 13
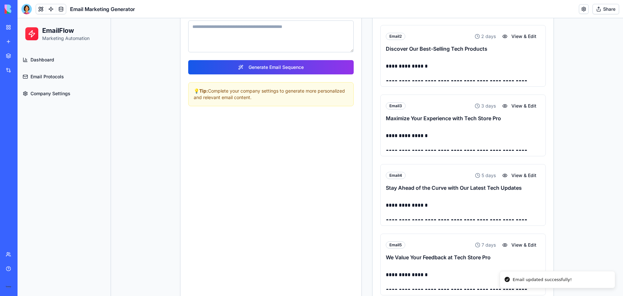
scroll to position [200, 0]
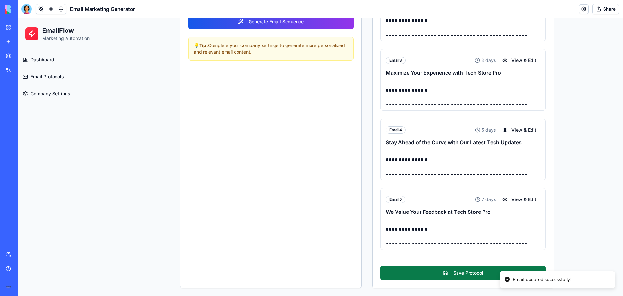
click at [460, 274] on button "Save Protocol" at bounding box center [464, 273] width 166 height 14
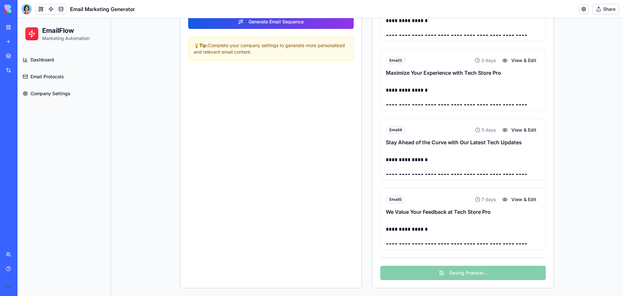
scroll to position [0, 0]
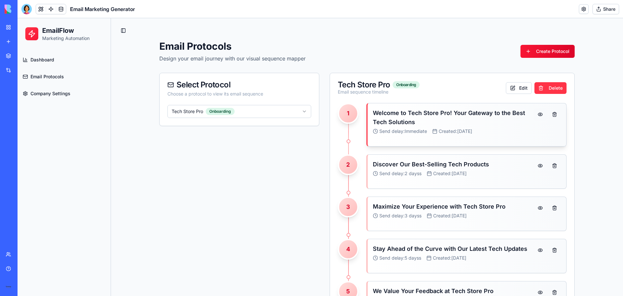
click at [536, 113] on button at bounding box center [540, 114] width 13 height 12
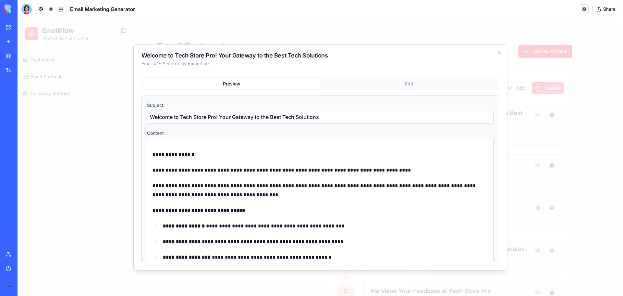
click at [189, 152] on p "**********" at bounding box center [318, 154] width 331 height 9
click at [441, 79] on button "Edit" at bounding box center [409, 83] width 178 height 10
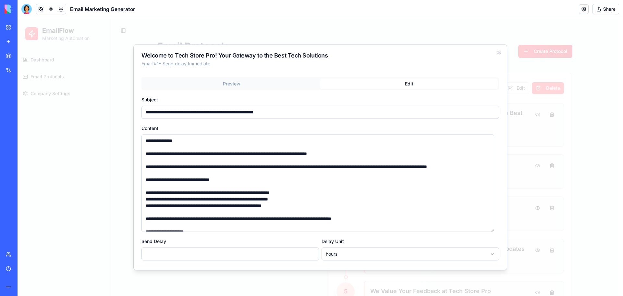
click at [184, 143] on textarea "**********" at bounding box center [318, 182] width 353 height 97
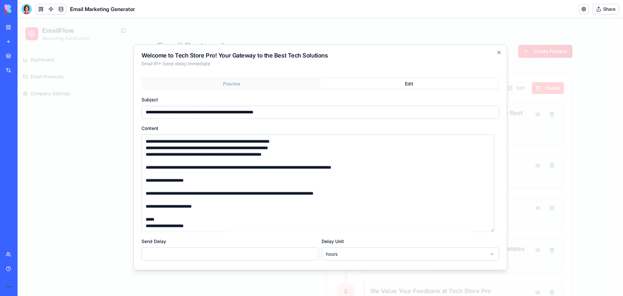
scroll to position [22, 0]
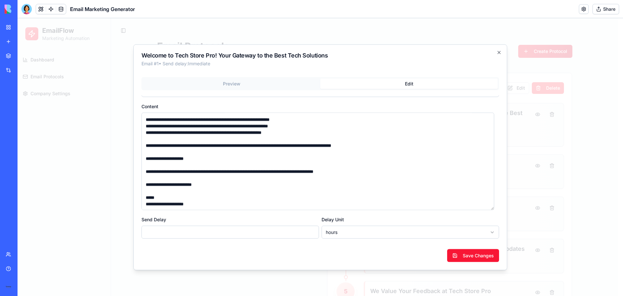
click at [238, 83] on button "Preview" at bounding box center [232, 83] width 178 height 10
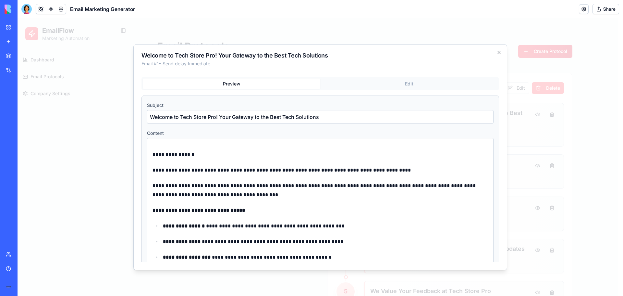
scroll to position [95, 0]
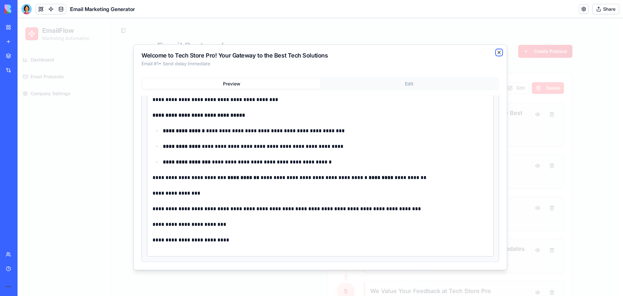
click at [499, 52] on icon "button" at bounding box center [499, 52] width 5 height 5
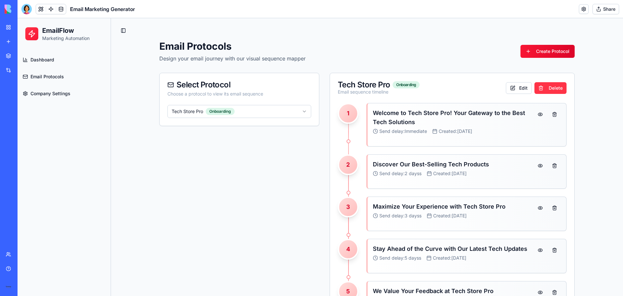
click at [34, 61] on span "Dashboard" at bounding box center [43, 59] width 24 height 6
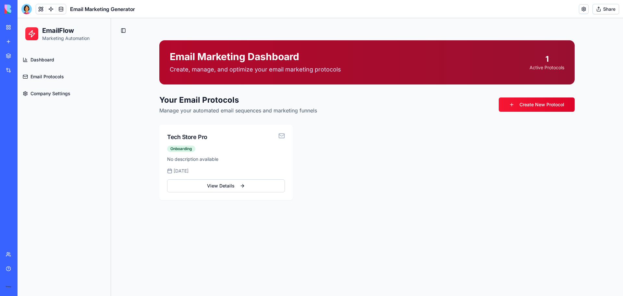
click at [59, 96] on span "Company Settings" at bounding box center [51, 93] width 40 height 6
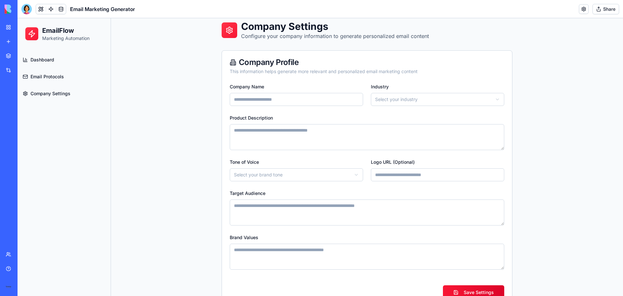
scroll to position [39, 0]
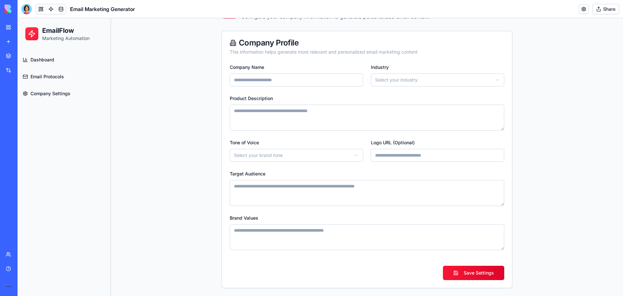
click at [24, 29] on div "My workspace" at bounding box center [20, 27] width 8 height 6
